Goal: Task Accomplishment & Management: Complete application form

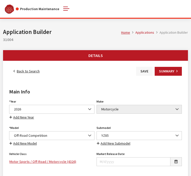
click at [142, 74] on button "Save" at bounding box center [144, 71] width 16 height 9
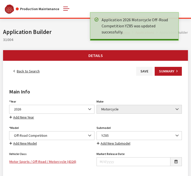
drag, startPoint x: 0, startPoint y: 0, endPoint x: 25, endPoint y: 71, distance: 74.9
click at [25, 71] on link "Back to Search" at bounding box center [26, 71] width 35 height 9
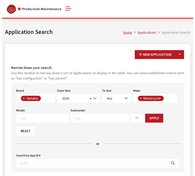
scroll to position [135, 0]
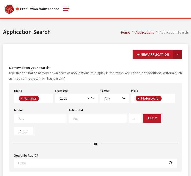
click at [179, 51] on button "Toggle Dropdown" at bounding box center [177, 54] width 9 height 9
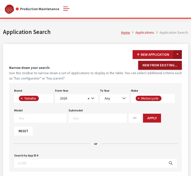
click at [167, 65] on button "New From Existing..." at bounding box center [160, 65] width 44 height 9
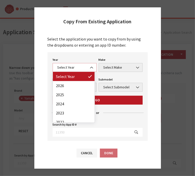
click at [84, 71] on span "Select Year" at bounding box center [75, 67] width 44 height 9
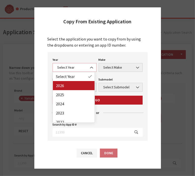
select select "44"
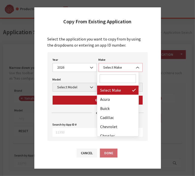
click at [112, 70] on span "Select Make" at bounding box center [120, 67] width 37 height 5
click at [109, 76] on input "Search" at bounding box center [117, 79] width 37 height 9
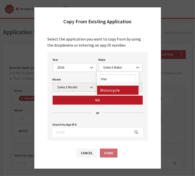
type input "mo"
select select "63"
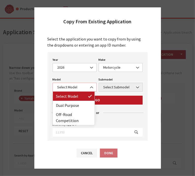
click at [75, 85] on span "Select Model" at bounding box center [74, 87] width 37 height 5
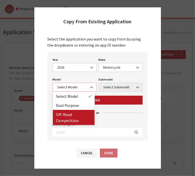
select select "1288"
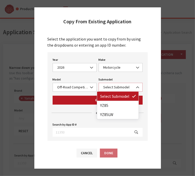
click at [113, 85] on span "Select Submodel" at bounding box center [120, 87] width 37 height 5
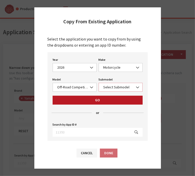
click at [112, 87] on span "Select Submodel" at bounding box center [120, 87] width 37 height 5
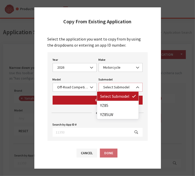
click at [112, 87] on span "Select Submodel" at bounding box center [120, 87] width 37 height 5
click at [91, 89] on span at bounding box center [92, 87] width 9 height 9
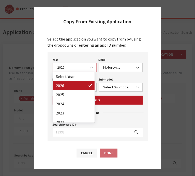
click at [66, 70] on span "2026" at bounding box center [74, 67] width 37 height 5
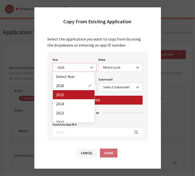
select select "43"
select select
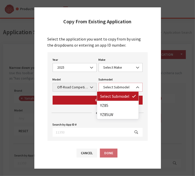
click at [112, 85] on span "Select Submodel" at bounding box center [120, 87] width 37 height 5
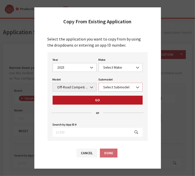
click at [111, 90] on span "Select Submodel" at bounding box center [120, 87] width 44 height 9
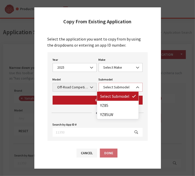
click at [111, 90] on span "Select Submodel" at bounding box center [120, 87] width 44 height 9
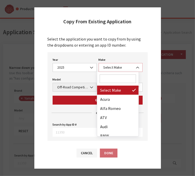
click at [109, 69] on span "Select Make" at bounding box center [120, 67] width 37 height 5
click at [109, 74] on span at bounding box center [118, 79] width 42 height 14
click at [109, 78] on input "Search" at bounding box center [117, 79] width 37 height 9
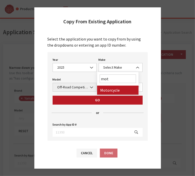
type input "mot"
select select "63"
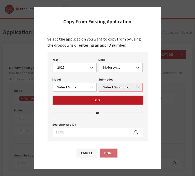
click at [109, 88] on span "Select Submodel" at bounding box center [120, 87] width 37 height 5
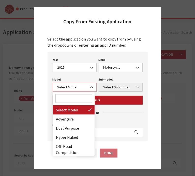
click at [77, 90] on span "Select Model" at bounding box center [75, 87] width 44 height 9
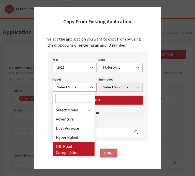
select select "1288"
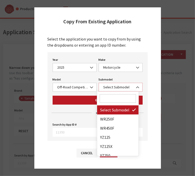
click at [122, 87] on span "Select Submodel" at bounding box center [120, 87] width 37 height 5
click at [114, 99] on input "Search" at bounding box center [117, 98] width 37 height 9
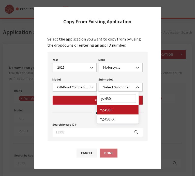
type input "yz450"
select select "4142"
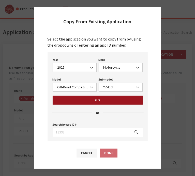
click at [103, 102] on button "Go" at bounding box center [98, 100] width 90 height 9
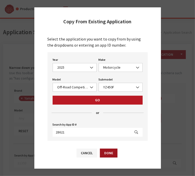
click at [107, 150] on button "Done" at bounding box center [109, 153] width 18 height 9
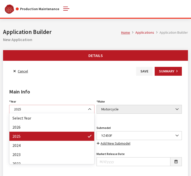
click at [53, 109] on span "2025" at bounding box center [51, 109] width 79 height 5
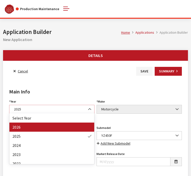
select select "44"
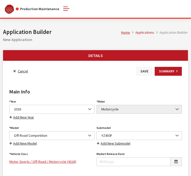
click at [141, 73] on button "Save" at bounding box center [144, 71] width 16 height 9
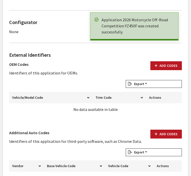
scroll to position [303, 0]
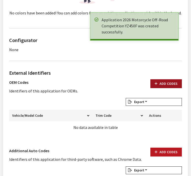
click at [167, 82] on button "Add Codes" at bounding box center [165, 83] width 31 height 9
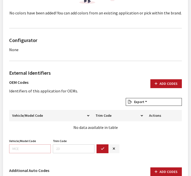
click at [45, 146] on input "Vehicle/Model Code" at bounding box center [30, 149] width 42 height 9
paste input "D031"
type input "D031"
click at [104, 149] on icon "button" at bounding box center [103, 149] width 4 height 4
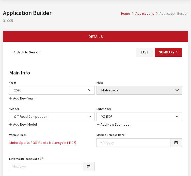
scroll to position [0, 0]
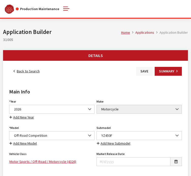
click at [142, 70] on button "Save" at bounding box center [144, 71] width 16 height 9
click at [18, 75] on link "Back to Search" at bounding box center [26, 71] width 35 height 9
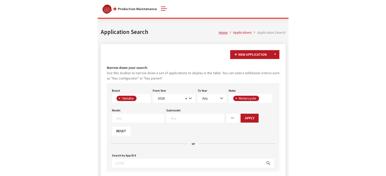
scroll to position [135, 0]
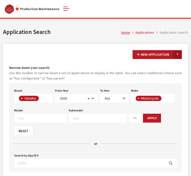
click at [179, 56] on button "Toggle Dropdown" at bounding box center [177, 54] width 9 height 9
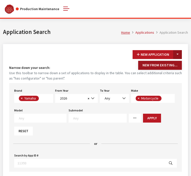
click at [172, 65] on button "New From Existing..." at bounding box center [160, 65] width 44 height 9
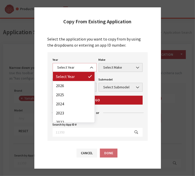
click at [82, 65] on span "Select Year" at bounding box center [74, 67] width 37 height 5
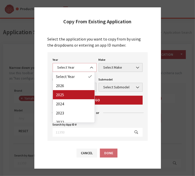
select select "43"
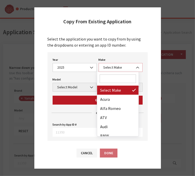
click at [118, 71] on span "Select Make" at bounding box center [120, 67] width 44 height 9
click at [115, 76] on input "Search" at bounding box center [117, 79] width 37 height 9
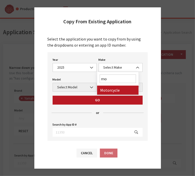
type input "mo"
select select "63"
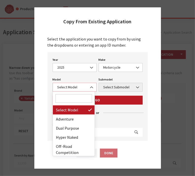
click at [74, 88] on span "Select Model" at bounding box center [74, 87] width 37 height 5
click at [69, 98] on input "Search" at bounding box center [73, 98] width 37 height 9
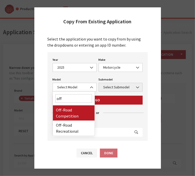
type input "off"
select select "1288"
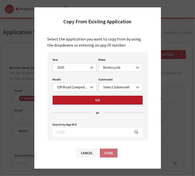
click at [96, 105] on div "Year Select Year 2026 2025 2024 2023 2022 2021 2020 2019 2018 2017 2016 2015 20…" at bounding box center [97, 96] width 100 height 89
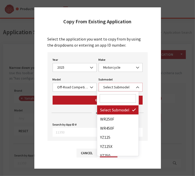
click at [112, 87] on span "Select Submodel" at bounding box center [120, 87] width 37 height 5
click at [116, 99] on input "Search" at bounding box center [117, 98] width 37 height 9
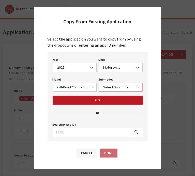
click at [106, 90] on span "Select Submodel" at bounding box center [120, 87] width 44 height 9
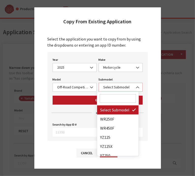
click at [106, 90] on span "Select Submodel" at bounding box center [120, 87] width 44 height 9
click at [103, 100] on input "Search" at bounding box center [117, 98] width 37 height 9
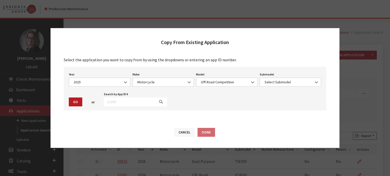
click at [182, 132] on button "Cancel" at bounding box center [184, 132] width 21 height 9
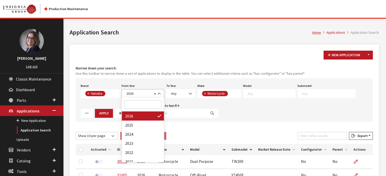
click at [143, 93] on span "2026" at bounding box center [139, 93] width 28 height 5
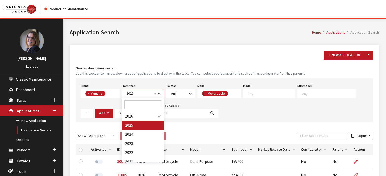
select select "2025"
select select
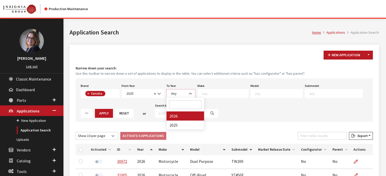
click at [184, 96] on span "Any" at bounding box center [180, 93] width 23 height 5
select select "2025"
select select
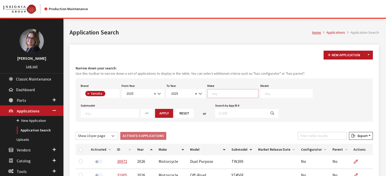
click at [191, 91] on textarea "Search" at bounding box center [235, 93] width 46 height 5
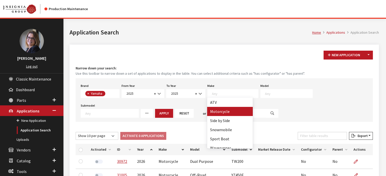
select select "63"
select select
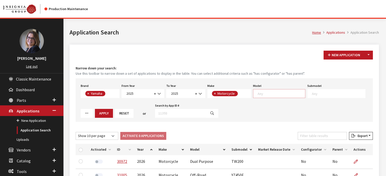
scroll to position [0, 0]
click at [191, 89] on span at bounding box center [279, 93] width 52 height 9
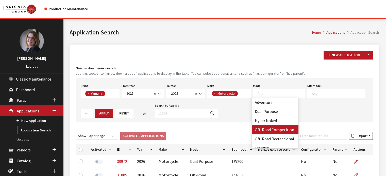
select select "1288"
select select
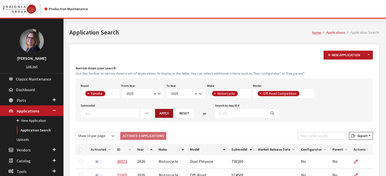
click at [155, 112] on button "Apply" at bounding box center [164, 113] width 18 height 9
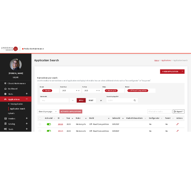
scroll to position [0, 0]
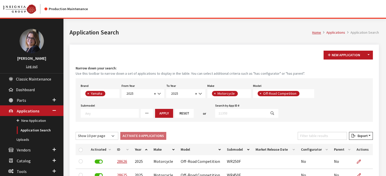
click at [191, 63] on div "New Application Toggle Dropdown New From Existing... Narrow down your search: U…" at bounding box center [224, 179] width 309 height 269
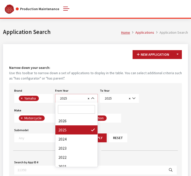
click at [70, 96] on span "2025" at bounding box center [72, 98] width 28 height 5
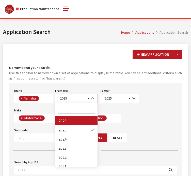
select select "2026"
select select
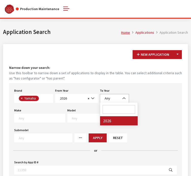
click at [110, 101] on span "Any" at bounding box center [114, 98] width 23 height 5
select select "2026"
select select
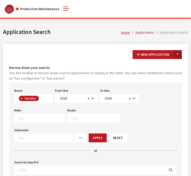
click at [175, 55] on button "Toggle Dropdown" at bounding box center [177, 54] width 9 height 9
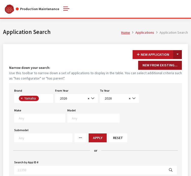
click at [166, 64] on button "New From Existing..." at bounding box center [160, 65] width 44 height 9
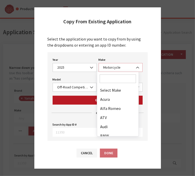
click at [117, 70] on span "Motorcycle" at bounding box center [120, 67] width 44 height 9
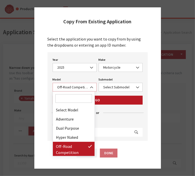
click at [64, 90] on span "Off-Road Competition" at bounding box center [75, 87] width 44 height 9
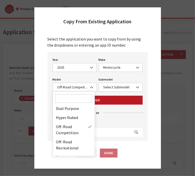
scroll to position [23, 0]
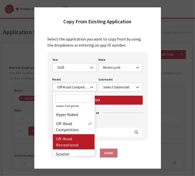
select select "1289"
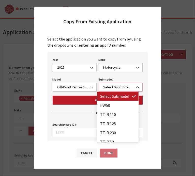
click at [102, 87] on span "Select Submodel" at bounding box center [120, 87] width 37 height 5
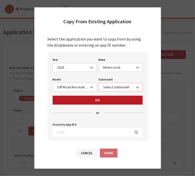
click at [102, 87] on span "Select Submodel" at bounding box center [120, 87] width 37 height 5
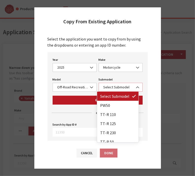
click at [102, 87] on span "Select Submodel" at bounding box center [120, 87] width 37 height 5
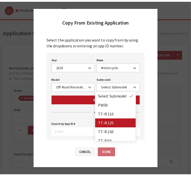
scroll to position [10, 0]
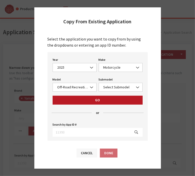
click at [86, 155] on button "Cancel" at bounding box center [86, 153] width 21 height 9
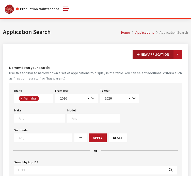
click at [157, 58] on button "New Application" at bounding box center [152, 54] width 41 height 9
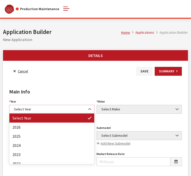
click at [31, 106] on span "Select Year" at bounding box center [51, 109] width 85 height 9
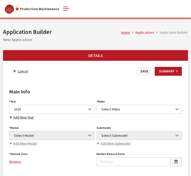
click at [40, 104] on div "Year Select Year 2026 2025 2024 2023 2022 2021 2020 2019 2018 2017 2016 2015 20…" at bounding box center [51, 109] width 87 height 22
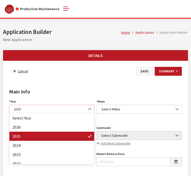
click at [37, 108] on span "2025" at bounding box center [51, 109] width 79 height 5
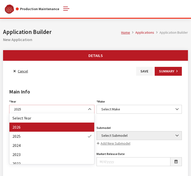
select select "44"
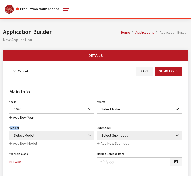
click at [26, 130] on div "Model Select Model Select Model Model is required. Add New Model" at bounding box center [51, 136] width 87 height 22
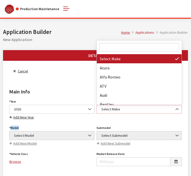
click at [120, 110] on span "Select Make" at bounding box center [139, 109] width 79 height 5
click at [128, 44] on input "Search" at bounding box center [139, 47] width 80 height 9
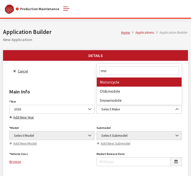
type input "mo"
select select "63"
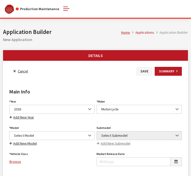
click at [30, 130] on div "Model Select Model Adventure Dual Purpose Hyper Naked Off-Road Competition Off-…" at bounding box center [51, 136] width 87 height 22
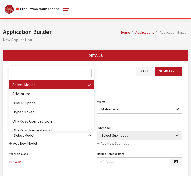
click at [27, 136] on span "Select Model" at bounding box center [51, 135] width 79 height 5
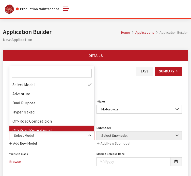
select select "1289"
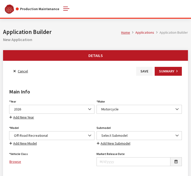
click at [125, 131] on div "Submodel Select Submodel #PinkBeetle (E36) 2.5 Roadster (E36) 2.8 Coupe (E36) 2…" at bounding box center [138, 136] width 87 height 22
click at [125, 133] on span "Select Submodel" at bounding box center [139, 135] width 79 height 5
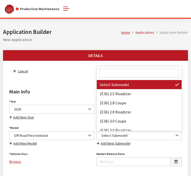
click at [114, 74] on input "Search" at bounding box center [139, 73] width 80 height 9
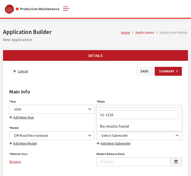
type input "tt-r110e"
click at [108, 142] on link "Add New Submodel" at bounding box center [113, 144] width 34 height 6
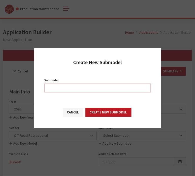
click at [78, 89] on input "Submodel" at bounding box center [97, 88] width 106 height 9
type input "tt-rr110e"
click at [67, 116] on button "Cancel" at bounding box center [73, 112] width 21 height 9
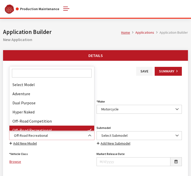
scroll to position [37, 0]
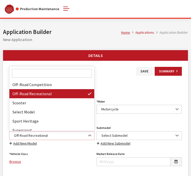
click at [76, 134] on span "Off-Road Recreational" at bounding box center [51, 135] width 79 height 5
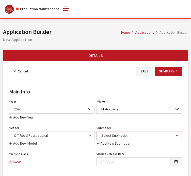
click at [131, 136] on span "Select Submodel" at bounding box center [139, 135] width 79 height 5
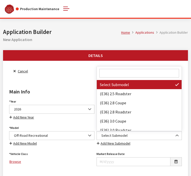
click at [110, 71] on input "Search" at bounding box center [139, 73] width 80 height 9
type input "t"
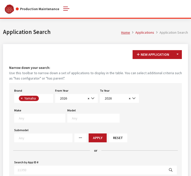
scroll to position [135, 0]
click at [179, 54] on button "Toggle Dropdown" at bounding box center [177, 54] width 9 height 9
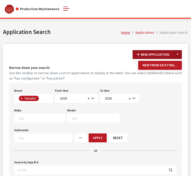
click at [151, 55] on button "New Application" at bounding box center [152, 54] width 41 height 9
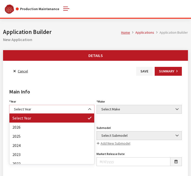
click at [25, 107] on span "Select Year" at bounding box center [51, 109] width 79 height 5
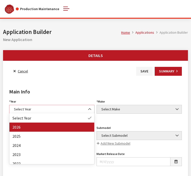
select select "44"
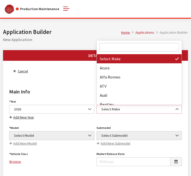
click at [106, 105] on span "Select Make" at bounding box center [138, 109] width 85 height 9
click at [110, 48] on input "Search" at bounding box center [139, 47] width 80 height 9
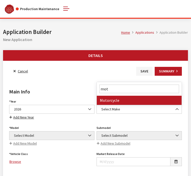
type input "mot"
select select "63"
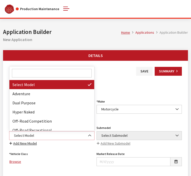
click at [37, 133] on span "Select Model" at bounding box center [51, 135] width 79 height 5
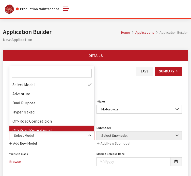
select select "1289"
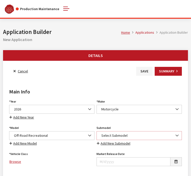
click at [122, 134] on span "Select Submodel" at bounding box center [139, 135] width 79 height 5
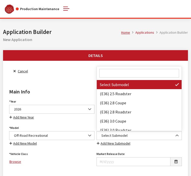
click at [108, 72] on input "Search" at bounding box center [139, 73] width 80 height 9
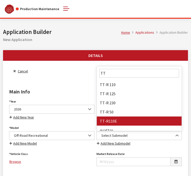
type input "TT"
select select "4841"
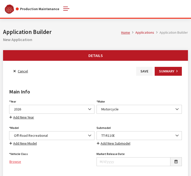
click at [16, 161] on link "Browse" at bounding box center [51, 162] width 85 height 9
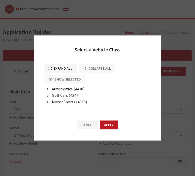
click at [61, 103] on span "Motor Sports (4319)" at bounding box center [69, 101] width 35 height 5
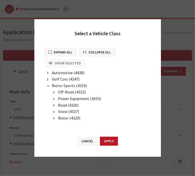
click at [67, 105] on span "Road (4320)" at bounding box center [68, 105] width 21 height 5
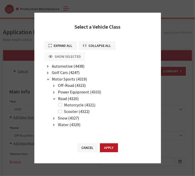
click at [67, 105] on label "Motorcycle (4321)" at bounding box center [79, 105] width 31 height 6
click at [62, 105] on input "Motorcycle (4321)" at bounding box center [60, 105] width 4 height 4
radio input "true"
click at [109, 146] on button "Apply" at bounding box center [109, 148] width 18 height 9
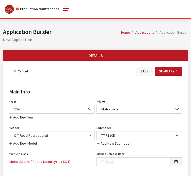
click at [141, 74] on button "Save" at bounding box center [144, 71] width 16 height 9
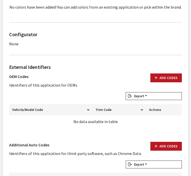
scroll to position [314, 0]
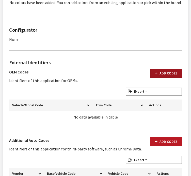
click at [165, 73] on button "Add Codes" at bounding box center [165, 73] width 31 height 9
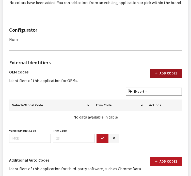
click at [165, 72] on button "Add Codes" at bounding box center [165, 73] width 31 height 9
click at [164, 71] on button "Add Codes" at bounding box center [165, 73] width 31 height 9
click at [41, 141] on input "Vehicle/Model Code" at bounding box center [30, 138] width 42 height 9
paste input "BMAV 2026 Motorcycle Off Road Recreation TT-R110E Motocyclettes"
type input "BMAV 2026 Motorcycle Off Road Recreation TT-R110E Motocyclettes"
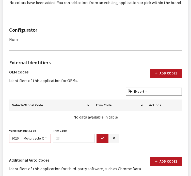
scroll to position [0, 0]
drag, startPoint x: 45, startPoint y: 137, endPoint x: -4, endPoint y: 134, distance: 49.0
click at [16, 139] on input "Vehicle/Model Code" at bounding box center [30, 138] width 42 height 9
paste input "BMAV"
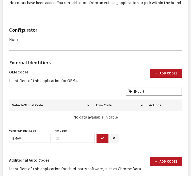
drag, startPoint x: 24, startPoint y: 145, endPoint x: 18, endPoint y: 136, distance: 10.6
click at [18, 136] on div "Vehicle/Model Code BMAV Vehicle/Model Code is required. Trim Code Trim Code is …" at bounding box center [95, 137] width 175 height 20
click at [18, 136] on input "BMAV" at bounding box center [30, 138] width 42 height 9
type input "BMAV"
click at [100, 139] on button "button" at bounding box center [102, 138] width 12 height 9
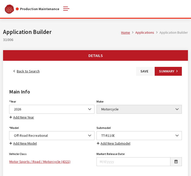
click at [142, 71] on button "Save" at bounding box center [144, 71] width 16 height 9
click at [22, 71] on link "Back to Search" at bounding box center [26, 71] width 35 height 9
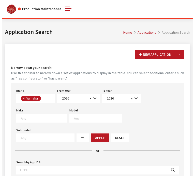
scroll to position [135, 0]
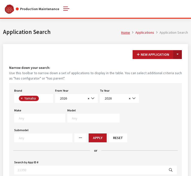
click at [176, 55] on button "Toggle Dropdown" at bounding box center [177, 54] width 9 height 9
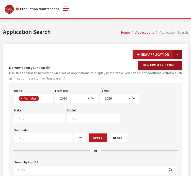
click at [169, 65] on button "New From Existing..." at bounding box center [160, 65] width 44 height 9
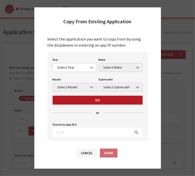
drag, startPoint x: 72, startPoint y: 73, endPoint x: 72, endPoint y: 70, distance: 3.6
click at [72, 70] on div "Year Select Year [DATE] 2025 2024 2023 2022 2021 2020 2019 2018 2017 2016 2015 …" at bounding box center [97, 96] width 100 height 89
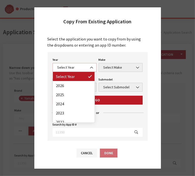
click at [72, 70] on span "Select Year" at bounding box center [74, 67] width 37 height 5
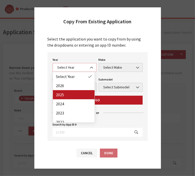
select select "43"
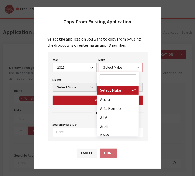
click at [116, 65] on span "Select Make" at bounding box center [120, 67] width 37 height 5
click at [111, 78] on input "Search" at bounding box center [117, 79] width 37 height 9
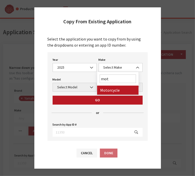
type input "mot"
select select "63"
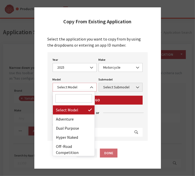
click at [77, 84] on span "Select Model" at bounding box center [75, 87] width 44 height 9
click at [70, 102] on input "Search" at bounding box center [73, 98] width 37 height 9
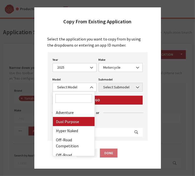
scroll to position [10, 0]
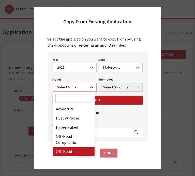
select select "1289"
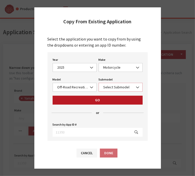
click at [109, 85] on span "Select Submodel" at bounding box center [120, 87] width 37 height 5
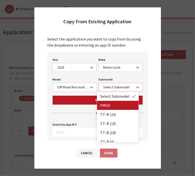
select select "4158"
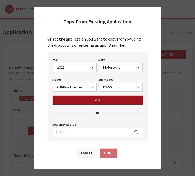
click at [99, 104] on button "Go" at bounding box center [98, 100] width 90 height 9
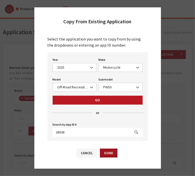
click at [106, 152] on button "Done" at bounding box center [109, 153] width 18 height 9
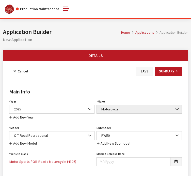
click at [142, 71] on button "Save" at bounding box center [144, 71] width 16 height 9
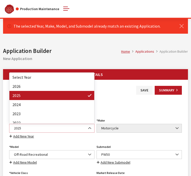
click at [49, 124] on span "2025" at bounding box center [51, 128] width 85 height 9
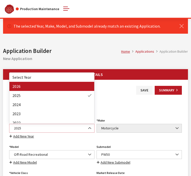
select select "44"
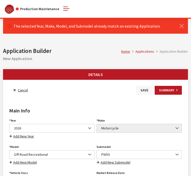
click at [146, 94] on button "Save" at bounding box center [144, 90] width 16 height 9
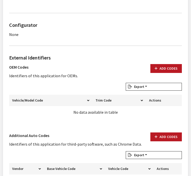
scroll to position [319, 0]
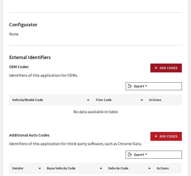
click at [168, 67] on button "Add Codes" at bounding box center [165, 68] width 31 height 9
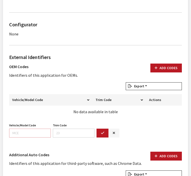
click at [12, 131] on input "Vehicle/Model Code" at bounding box center [30, 133] width 42 height 9
paste input "BSLD"
type input "BSLD"
click at [105, 133] on button "button" at bounding box center [102, 133] width 12 height 9
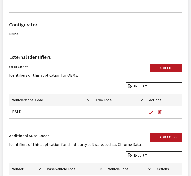
click at [105, 133] on h3 "Additional Auto Codes" at bounding box center [75, 136] width 132 height 6
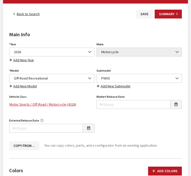
scroll to position [57, 0]
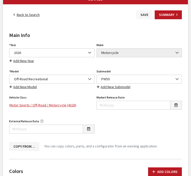
click at [145, 16] on button "Save" at bounding box center [144, 14] width 16 height 9
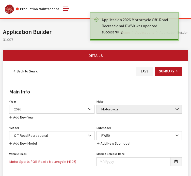
click at [14, 71] on icon at bounding box center [13, 72] width 1 height 4
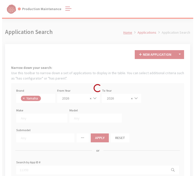
scroll to position [135, 0]
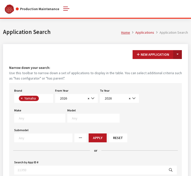
click at [179, 54] on button "Toggle Dropdown" at bounding box center [177, 54] width 9 height 9
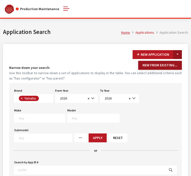
click at [165, 63] on button "New From Existing..." at bounding box center [160, 65] width 44 height 9
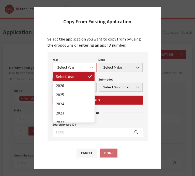
click at [80, 69] on span "Select Year" at bounding box center [74, 67] width 37 height 5
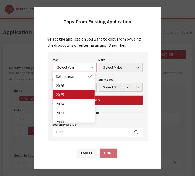
select select "43"
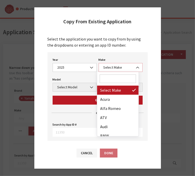
click at [109, 68] on span "Select Make" at bounding box center [120, 67] width 37 height 5
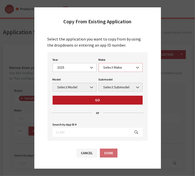
click at [109, 68] on span "Select Make" at bounding box center [120, 67] width 37 height 5
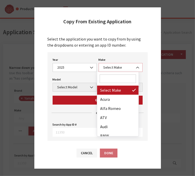
click at [109, 68] on span "Select Make" at bounding box center [120, 67] width 37 height 5
click at [107, 77] on input "Search" at bounding box center [117, 79] width 37 height 9
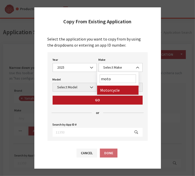
type input "moto"
select select "63"
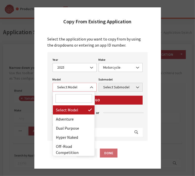
click at [66, 85] on span "Select Model" at bounding box center [74, 87] width 37 height 5
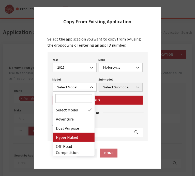
scroll to position [10, 0]
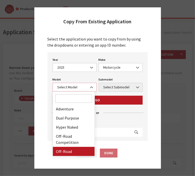
select select "1289"
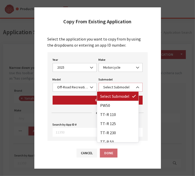
click at [107, 85] on span "Select Submodel" at bounding box center [120, 87] width 37 height 5
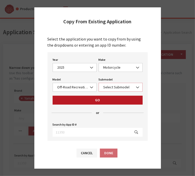
click at [107, 87] on span "Select Submodel" at bounding box center [120, 87] width 37 height 5
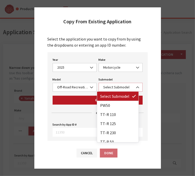
click at [107, 87] on span "Select Submodel" at bounding box center [120, 87] width 37 height 5
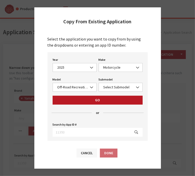
click at [87, 151] on button "Cancel" at bounding box center [86, 153] width 21 height 9
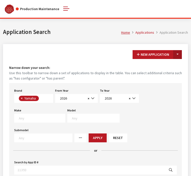
click at [178, 56] on button "Toggle Dropdown" at bounding box center [177, 54] width 9 height 9
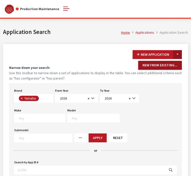
click at [164, 65] on button "New From Existing..." at bounding box center [160, 65] width 44 height 9
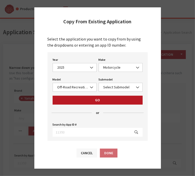
click at [86, 152] on button "Cancel" at bounding box center [86, 153] width 21 height 9
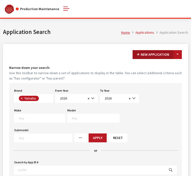
click at [142, 55] on button "New Application" at bounding box center [152, 54] width 41 height 9
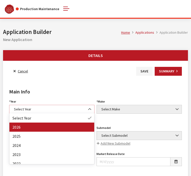
select select "44"
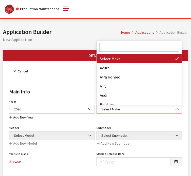
click at [109, 109] on span "Select Make" at bounding box center [139, 109] width 79 height 5
click at [111, 47] on input "Search" at bounding box center [139, 47] width 80 height 9
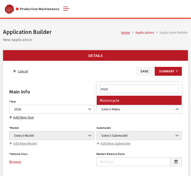
type input "mot"
select select "63"
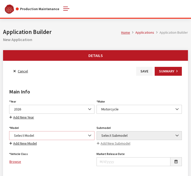
click at [71, 132] on span "Select Model" at bounding box center [51, 135] width 85 height 9
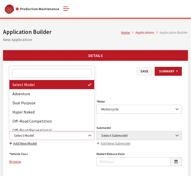
click at [71, 132] on span "Select Model" at bounding box center [51, 135] width 85 height 9
click at [60, 136] on span "Select Model" at bounding box center [51, 135] width 79 height 5
click at [33, 72] on input "Search" at bounding box center [52, 73] width 80 height 9
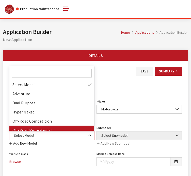
select select "1289"
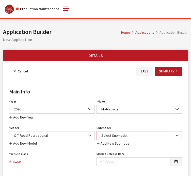
click at [113, 133] on span "Select Submodel" at bounding box center [139, 135] width 79 height 5
click at [15, 71] on icon at bounding box center [14, 72] width 2 height 4
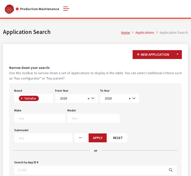
scroll to position [135, 0]
click at [149, 52] on button "New Application" at bounding box center [152, 54] width 41 height 9
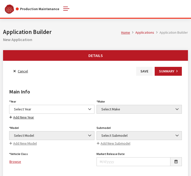
click at [25, 114] on div "Year Select Year 2026 2025 2024 2023 2022 2021 2020 2019 2018 2017 2016 2015 20…" at bounding box center [51, 109] width 87 height 22
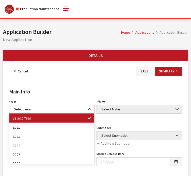
click at [26, 109] on span "Select Year" at bounding box center [51, 109] width 79 height 5
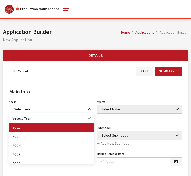
select select "44"
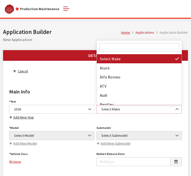
click at [127, 106] on span "Select Make" at bounding box center [138, 109] width 85 height 9
click at [114, 49] on input "Search" at bounding box center [139, 47] width 80 height 9
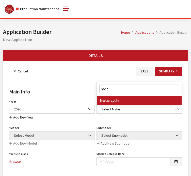
type input "mot"
select select "63"
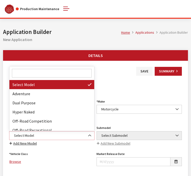
click at [33, 137] on span "Select Model" at bounding box center [51, 135] width 79 height 5
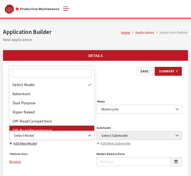
select select "1289"
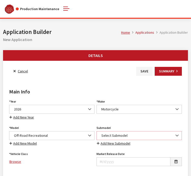
click at [114, 138] on span "Select Submodel" at bounding box center [138, 135] width 85 height 9
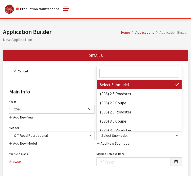
click at [103, 73] on input "Search" at bounding box center [139, 73] width 80 height 9
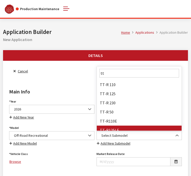
type input "tt"
select select "4842"
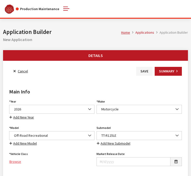
click at [13, 162] on link "Browse" at bounding box center [51, 162] width 85 height 9
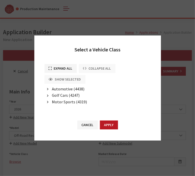
click at [65, 102] on span "Motor Sports (4319)" at bounding box center [69, 101] width 35 height 5
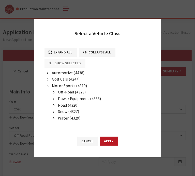
click at [61, 105] on span "Road (4320)" at bounding box center [68, 105] width 21 height 5
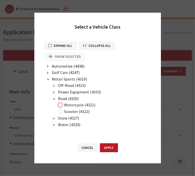
click at [61, 105] on input "Motorcycle (4321)" at bounding box center [60, 105] width 4 height 4
radio input "true"
click at [114, 149] on button "Apply" at bounding box center [109, 148] width 18 height 9
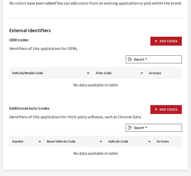
scroll to position [314, 0]
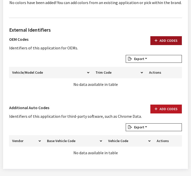
click at [160, 39] on button "Add Codes" at bounding box center [165, 40] width 31 height 9
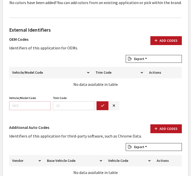
click at [13, 107] on input "Vehicle/Model Code" at bounding box center [30, 105] width 42 height 9
paste input "BSRJ"
type input "BSRJ"
click at [103, 106] on icon "button" at bounding box center [103, 106] width 4 height 4
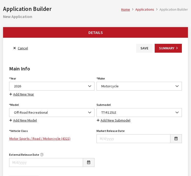
scroll to position [0, 0]
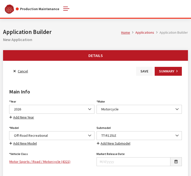
click at [143, 74] on button "Save" at bounding box center [144, 71] width 16 height 9
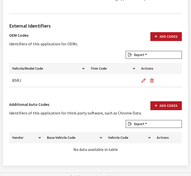
scroll to position [333, 0]
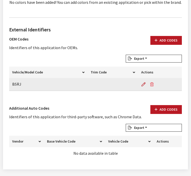
click at [151, 83] on icon "button" at bounding box center [152, 85] width 4 height 4
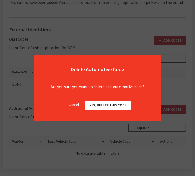
click at [110, 107] on span "Yes, delete this code" at bounding box center [107, 105] width 37 height 5
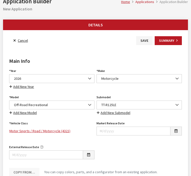
scroll to position [45, 0]
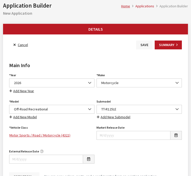
click at [142, 45] on button "Save" at bounding box center [144, 45] width 16 height 9
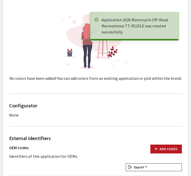
scroll to position [238, 0]
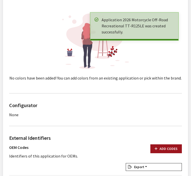
click at [167, 147] on button "Add Codes" at bounding box center [165, 149] width 31 height 9
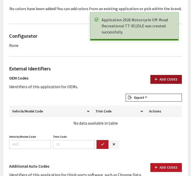
scroll to position [307, 0]
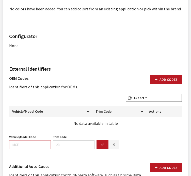
click at [15, 142] on input "Vehicle/Model Code" at bounding box center [30, 145] width 42 height 9
paste input "BSRJ"
type input "BSRJ"
click at [99, 145] on button "button" at bounding box center [102, 145] width 12 height 9
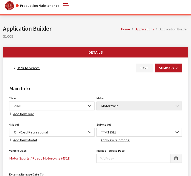
scroll to position [0, 0]
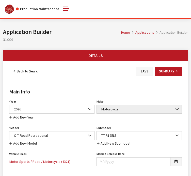
click at [143, 71] on button "Save" at bounding box center [144, 71] width 16 height 9
click at [24, 71] on link "Back to Search" at bounding box center [26, 71] width 35 height 9
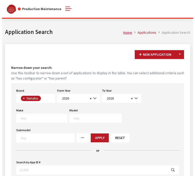
scroll to position [135, 0]
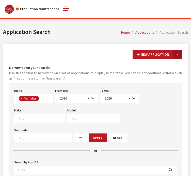
click at [178, 55] on button "Toggle Dropdown" at bounding box center [177, 54] width 9 height 9
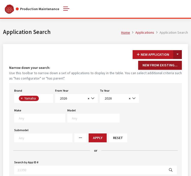
click at [165, 65] on button "New From Existing..." at bounding box center [160, 65] width 44 height 9
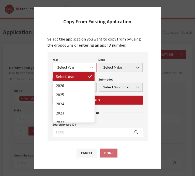
click at [74, 67] on span "Select Year" at bounding box center [74, 67] width 37 height 5
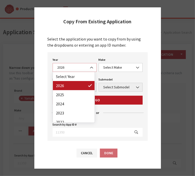
click at [70, 68] on span "2026" at bounding box center [74, 67] width 37 height 5
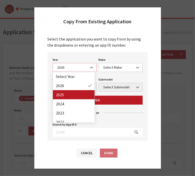
select select "43"
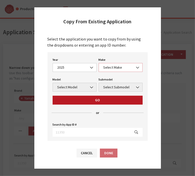
click at [111, 68] on span "Select Make" at bounding box center [120, 67] width 37 height 5
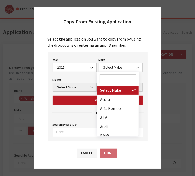
click at [109, 79] on input "Search" at bounding box center [117, 79] width 37 height 9
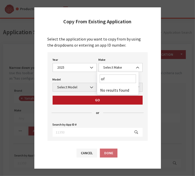
type input "o"
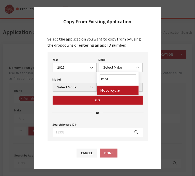
type input "mot"
select select "63"
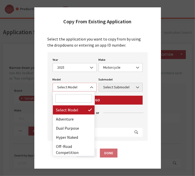
click at [81, 90] on span "Select Model" at bounding box center [75, 87] width 44 height 9
click at [69, 99] on input "Search" at bounding box center [73, 98] width 37 height 9
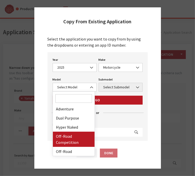
scroll to position [20, 0]
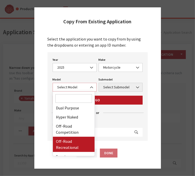
select select "1289"
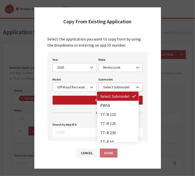
click at [113, 88] on span "Select Submodel" at bounding box center [120, 87] width 37 height 5
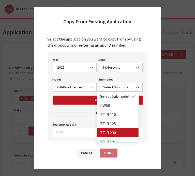
scroll to position [10, 0]
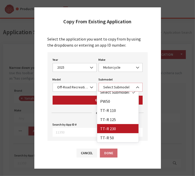
select select "4154"
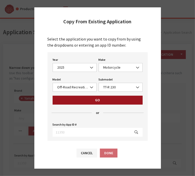
click at [92, 102] on button "Go" at bounding box center [98, 100] width 90 height 9
click at [97, 103] on button "Go" at bounding box center [98, 100] width 90 height 9
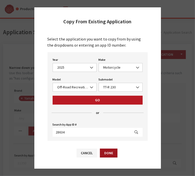
click at [114, 155] on button "Done" at bounding box center [109, 153] width 18 height 9
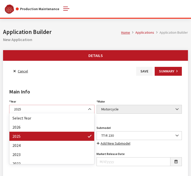
click at [33, 107] on span "2025" at bounding box center [51, 109] width 79 height 5
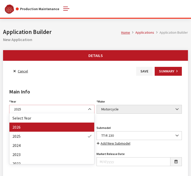
select select "44"
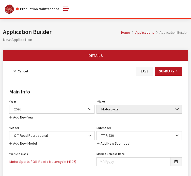
click at [142, 75] on button "Save" at bounding box center [144, 71] width 16 height 9
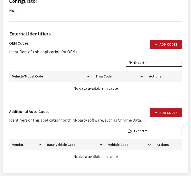
scroll to position [334, 0]
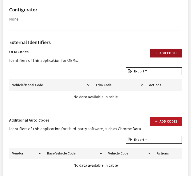
click at [174, 53] on button "Add Codes" at bounding box center [165, 53] width 31 height 9
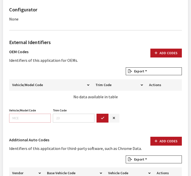
click at [33, 114] on input "Vehicle/Model Code" at bounding box center [30, 118] width 42 height 9
paste input "D259"
type input "D259"
click at [102, 120] on button "button" at bounding box center [102, 118] width 12 height 9
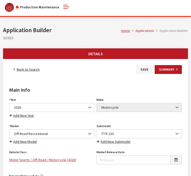
scroll to position [0, 0]
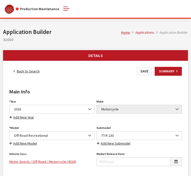
click at [145, 73] on button "Save" at bounding box center [144, 71] width 16 height 9
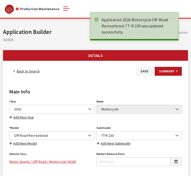
click at [19, 72] on link "Back to Search" at bounding box center [26, 71] width 35 height 9
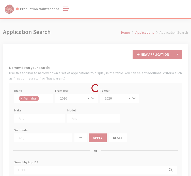
scroll to position [135, 0]
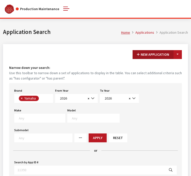
click at [143, 56] on button "New Application" at bounding box center [152, 54] width 41 height 9
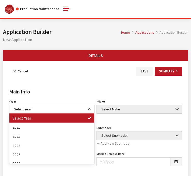
click at [27, 108] on span "Select Year" at bounding box center [51, 109] width 79 height 5
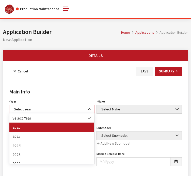
select select "44"
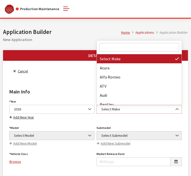
click at [104, 109] on span "Select Make" at bounding box center [139, 109] width 79 height 5
click at [111, 48] on input "Search" at bounding box center [139, 47] width 80 height 9
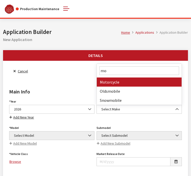
type input "mo"
select select "63"
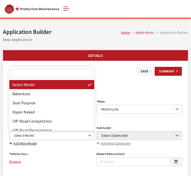
click at [48, 135] on span "Select Model" at bounding box center [51, 135] width 79 height 5
click at [30, 74] on input "Search" at bounding box center [52, 73] width 80 height 9
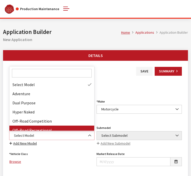
select select "1289"
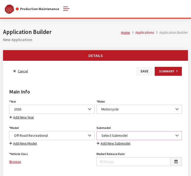
click at [110, 136] on span "Select Submodel" at bounding box center [139, 135] width 79 height 5
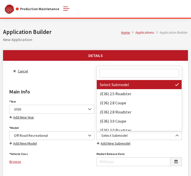
click at [116, 75] on input "Search" at bounding box center [139, 73] width 80 height 9
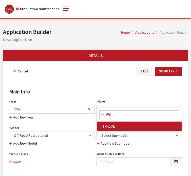
type input "tt-r50"
select select "4843"
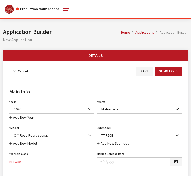
click at [16, 160] on link "Browse" at bounding box center [51, 162] width 85 height 9
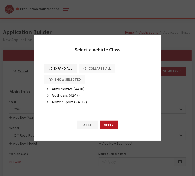
click at [64, 101] on span "Motor Sports (4319)" at bounding box center [69, 101] width 35 height 5
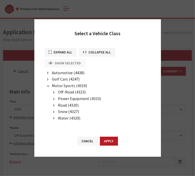
click at [66, 104] on span "Road (4320)" at bounding box center [68, 105] width 21 height 5
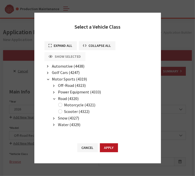
click at [54, 87] on icon "button" at bounding box center [53, 86] width 1 height 4
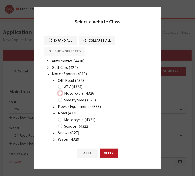
click at [61, 91] on input "Motorcycle (4326)" at bounding box center [60, 93] width 4 height 4
radio input "true"
click at [111, 152] on button "Apply" at bounding box center [109, 153] width 18 height 9
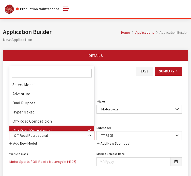
click at [53, 136] on span "Off-Road Recreational" at bounding box center [51, 135] width 79 height 5
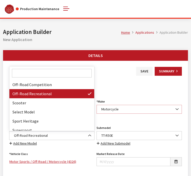
click at [124, 110] on span "Motorcycle" at bounding box center [139, 109] width 79 height 5
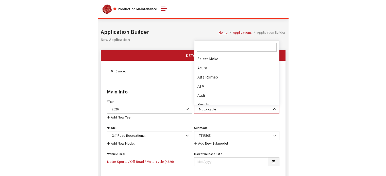
scroll to position [338, 0]
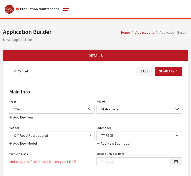
click at [26, 163] on link "Motor Sports / Off-Road / Motorcycle (4326)" at bounding box center [51, 162] width 85 height 9
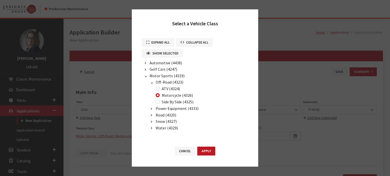
click at [152, 116] on button "button" at bounding box center [151, 116] width 7 height 6
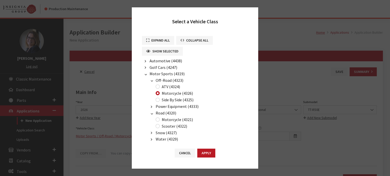
click at [191, 159] on div "Cancel Apply" at bounding box center [195, 156] width 126 height 26
click at [191, 153] on button "Apply" at bounding box center [206, 153] width 18 height 9
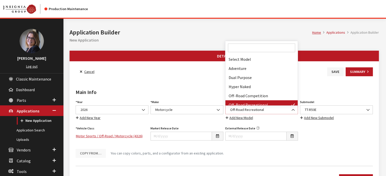
scroll to position [37, 0]
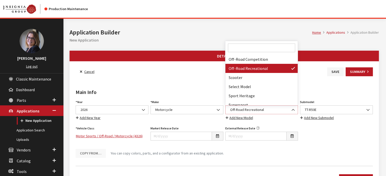
click at [191, 111] on span "Off-Road Recreational" at bounding box center [262, 109] width 66 height 5
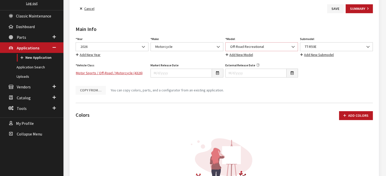
scroll to position [45, 0]
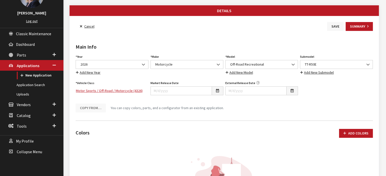
click at [191, 26] on button "Save" at bounding box center [335, 26] width 16 height 9
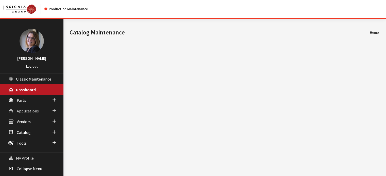
click at [54, 111] on span at bounding box center [54, 111] width 3 height 7
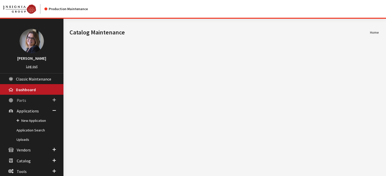
click at [54, 100] on span at bounding box center [54, 100] width 3 height 7
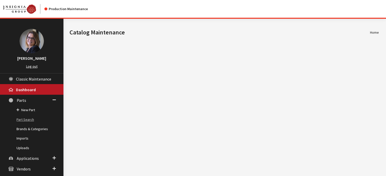
click at [31, 117] on link "Part Search" at bounding box center [31, 119] width 63 height 9
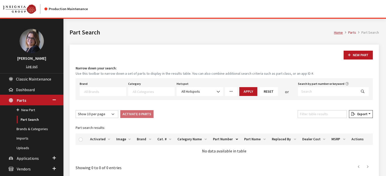
select select
click at [86, 92] on textarea "Search" at bounding box center [105, 91] width 42 height 5
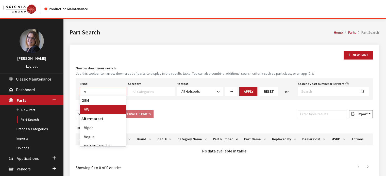
scroll to position [0, 0]
type textarea "v"
select select "11"
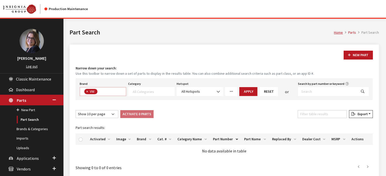
scroll to position [137, 0]
click at [145, 91] on textarea "Search" at bounding box center [154, 91] width 42 height 5
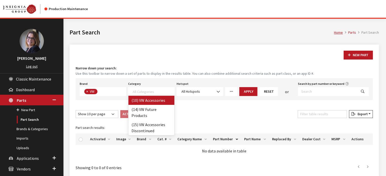
select select "134"
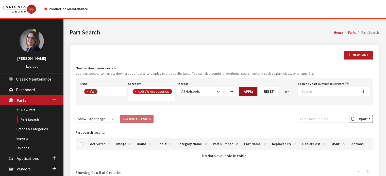
click at [252, 91] on button "Apply" at bounding box center [248, 91] width 18 height 9
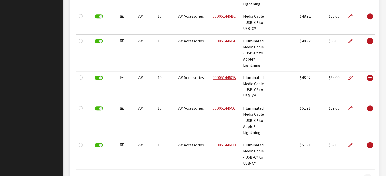
scroll to position [371, 0]
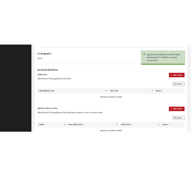
scroll to position [275, 0]
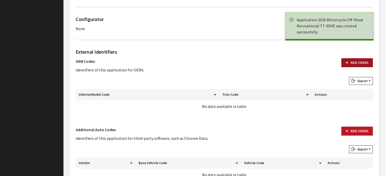
click at [357, 63] on button "Add Codes" at bounding box center [356, 62] width 31 height 9
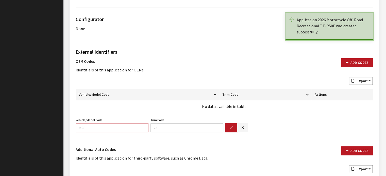
click at [78, 124] on input "Vehicle/Model Code" at bounding box center [112, 128] width 73 height 9
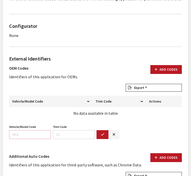
scroll to position [318, 0]
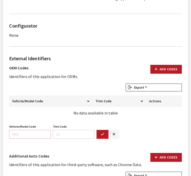
click at [26, 132] on input "Vehicle/Model Code" at bounding box center [30, 134] width 42 height 9
click at [11, 137] on input "Vehicle/Model Code" at bounding box center [30, 134] width 42 height 9
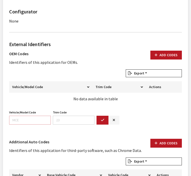
scroll to position [333, 0]
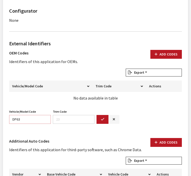
type input "DP63"
click at [103, 120] on button "button" at bounding box center [102, 119] width 12 height 9
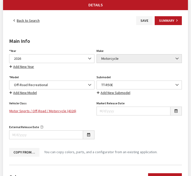
scroll to position [40, 0]
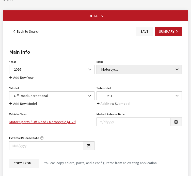
click at [145, 30] on button "Save" at bounding box center [144, 31] width 16 height 9
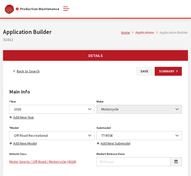
click at [24, 72] on link "Back to Search" at bounding box center [26, 71] width 35 height 9
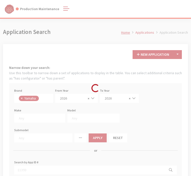
scroll to position [135, 0]
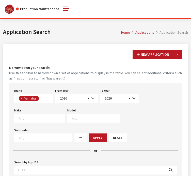
click at [41, 119] on textarea "Search" at bounding box center [42, 118] width 46 height 5
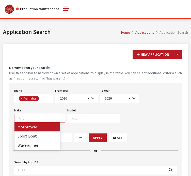
select select "63"
select select
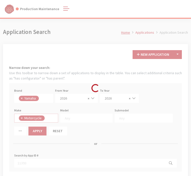
scroll to position [0, 0]
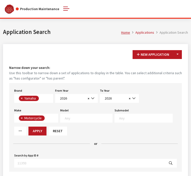
click at [91, 117] on textarea "Search" at bounding box center [88, 118] width 47 height 5
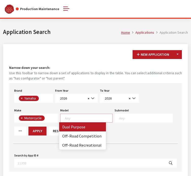
select select "1289"
select select
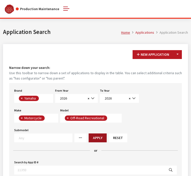
click at [89, 134] on button "Apply" at bounding box center [98, 138] width 18 height 9
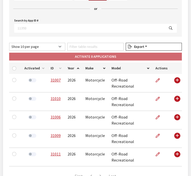
scroll to position [143, 0]
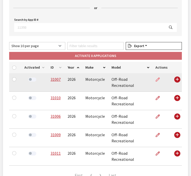
click at [158, 78] on icon at bounding box center [158, 80] width 4 height 4
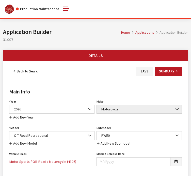
click at [21, 72] on link "Back to Search" at bounding box center [26, 71] width 35 height 9
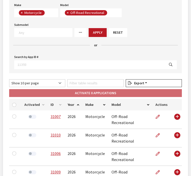
scroll to position [107, 0]
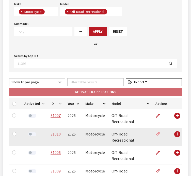
click at [156, 133] on icon at bounding box center [158, 135] width 4 height 4
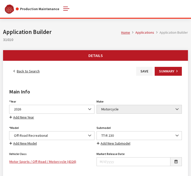
click at [16, 70] on link "Back to Search" at bounding box center [26, 71] width 35 height 9
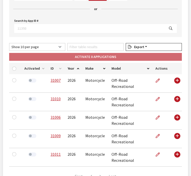
scroll to position [142, 0]
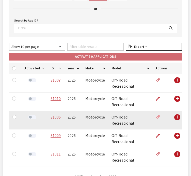
click at [157, 116] on icon at bounding box center [158, 118] width 4 height 4
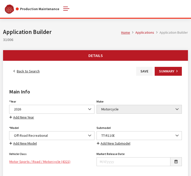
click at [55, 162] on link "Motor Sports / Road / Motorcycle (4321)" at bounding box center [51, 162] width 85 height 9
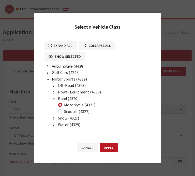
click at [72, 87] on span "Off-Road (4323)" at bounding box center [72, 85] width 28 height 5
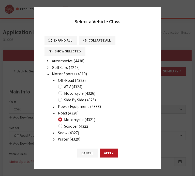
click at [80, 94] on label "Motorcycle (4326)" at bounding box center [79, 93] width 31 height 6
click at [62, 94] on input "Motorcycle (4326)" at bounding box center [60, 93] width 4 height 4
radio input "true"
click at [108, 153] on button "Apply" at bounding box center [109, 153] width 18 height 9
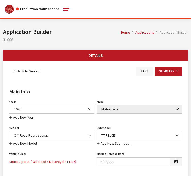
click at [141, 73] on button "Save" at bounding box center [144, 71] width 16 height 9
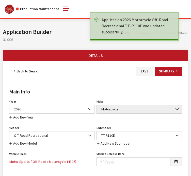
click at [24, 71] on link "Back to Search" at bounding box center [26, 71] width 35 height 9
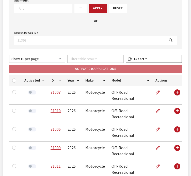
scroll to position [134, 0]
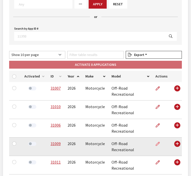
click at [157, 142] on icon at bounding box center [158, 144] width 4 height 4
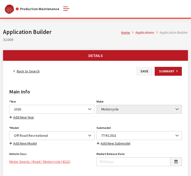
click at [54, 160] on link "Motor Sports / Road / Motorcycle (4321)" at bounding box center [51, 162] width 85 height 9
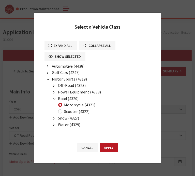
click at [72, 88] on span "Off-Road (4323)" at bounding box center [72, 85] width 28 height 5
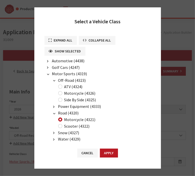
click at [80, 93] on label "Motorcycle (4326)" at bounding box center [79, 93] width 31 height 6
click at [62, 93] on input "Motorcycle (4326)" at bounding box center [60, 93] width 4 height 4
radio input "true"
click at [112, 156] on button "Apply" at bounding box center [109, 153] width 18 height 9
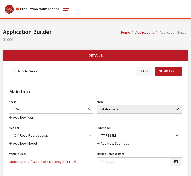
click at [149, 72] on button "Save" at bounding box center [144, 71] width 16 height 9
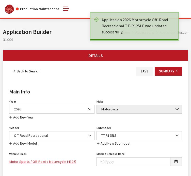
click at [21, 74] on link "Back to Search" at bounding box center [26, 71] width 35 height 9
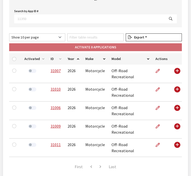
scroll to position [157, 0]
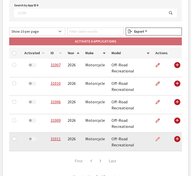
click at [157, 138] on icon at bounding box center [158, 140] width 4 height 4
